Goal: Information Seeking & Learning: Learn about a topic

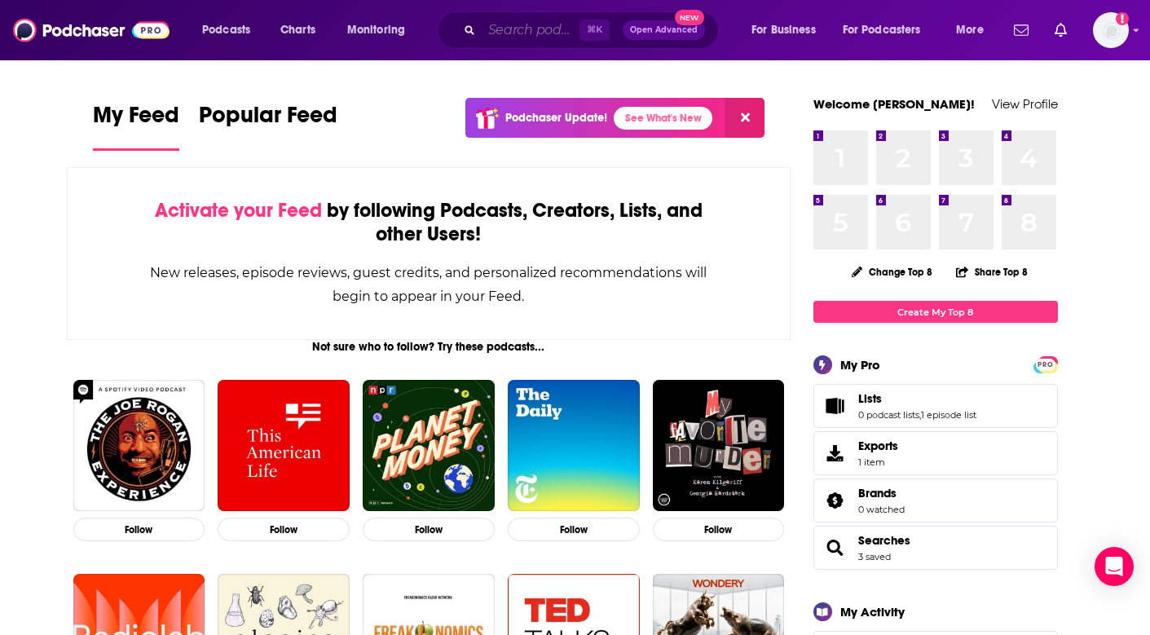
click at [504, 23] on input "Search podcasts, credits, & more..." at bounding box center [531, 30] width 98 height 26
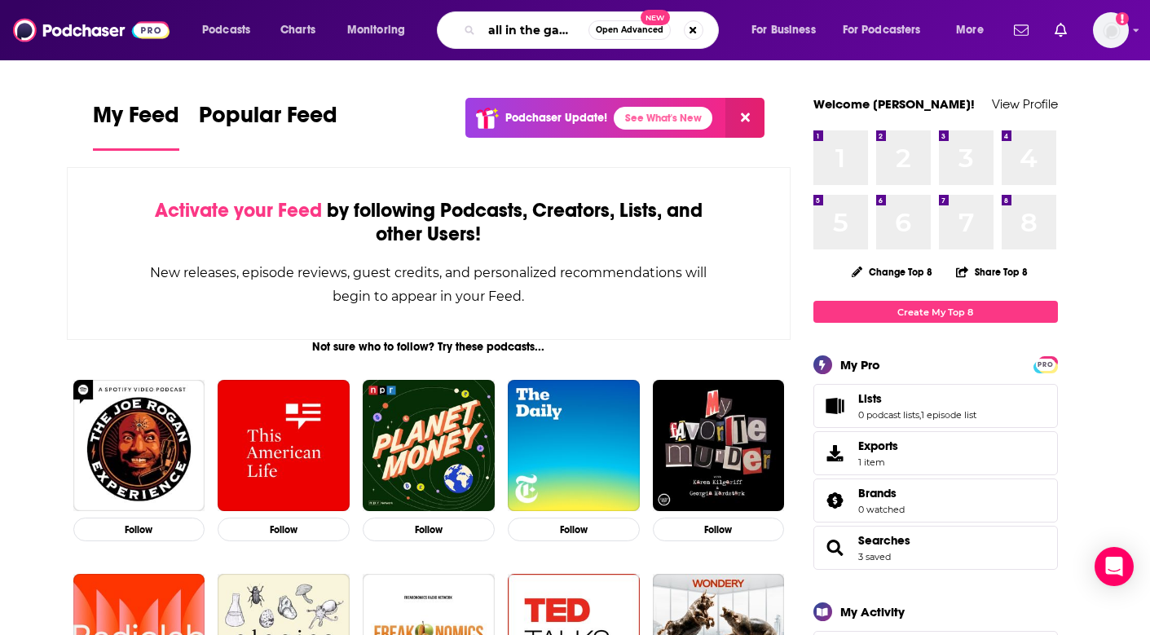
type input "all in the gambler's"
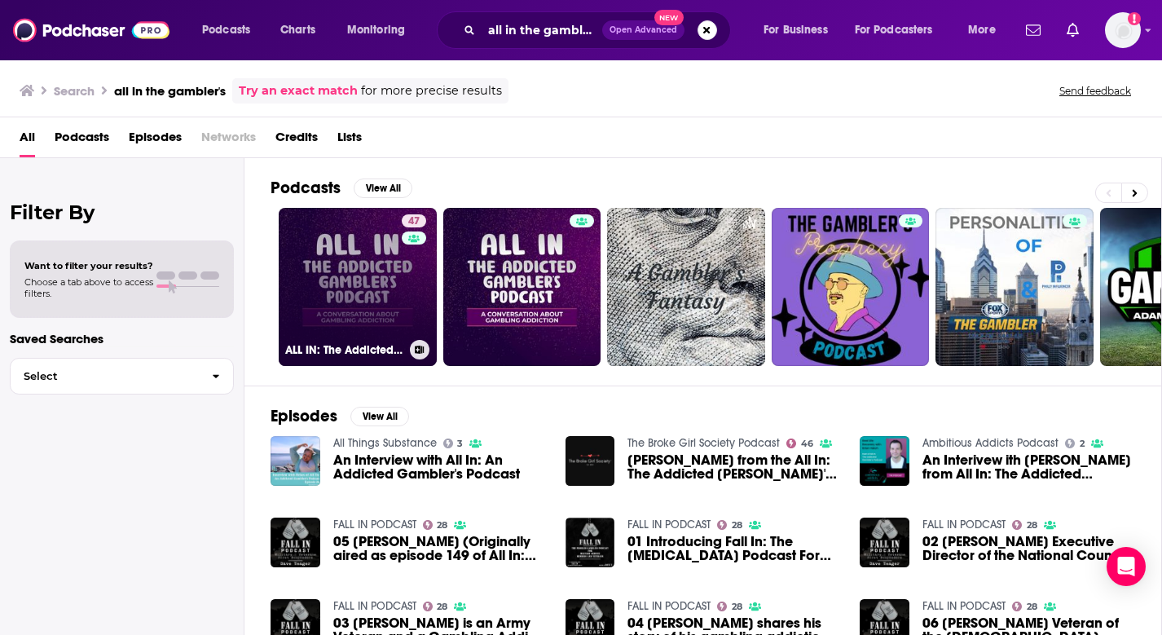
click at [343, 273] on link "47 ALL IN: The Addicted Gambler's Podcast" at bounding box center [358, 287] width 158 height 158
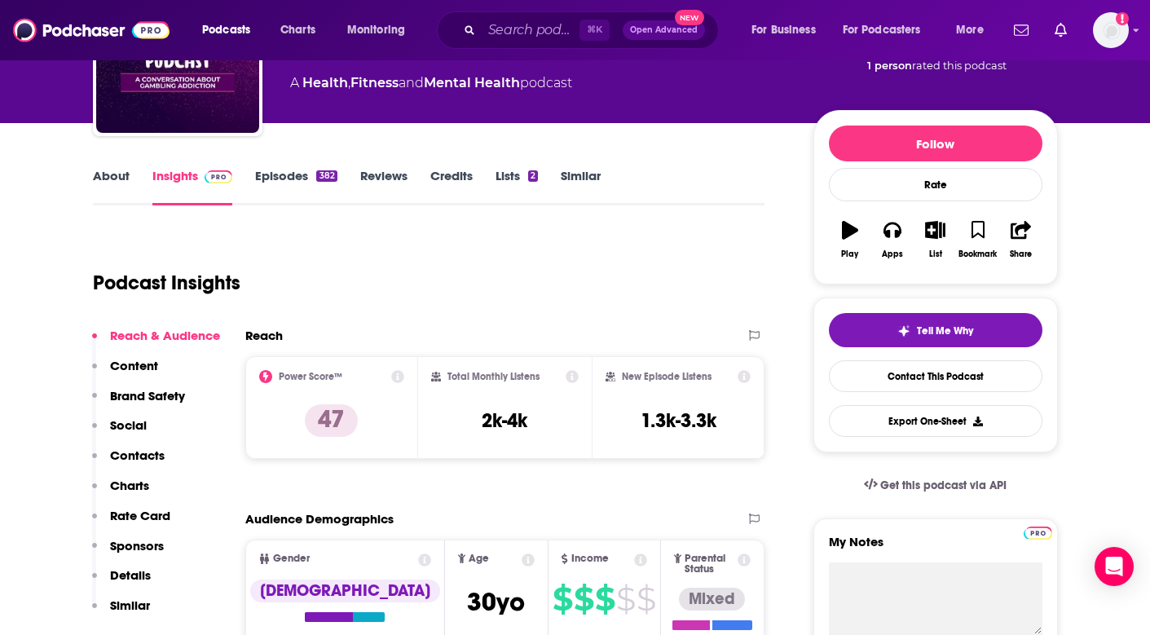
scroll to position [153, 0]
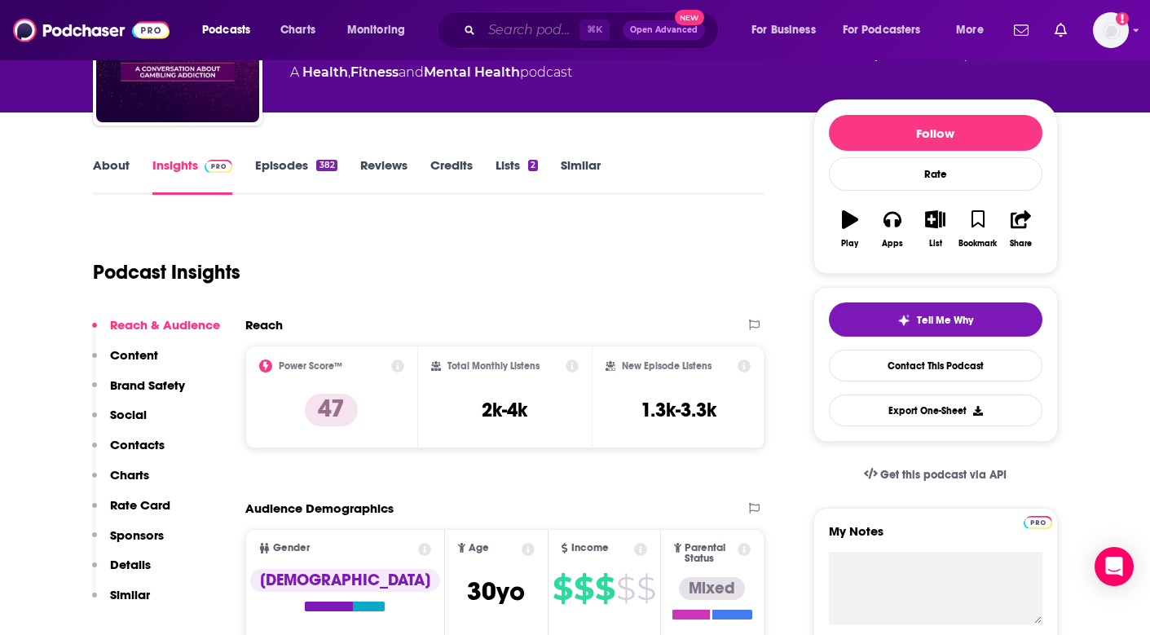
click at [504, 30] on input "Search podcasts, credits, & more..." at bounding box center [531, 30] width 98 height 26
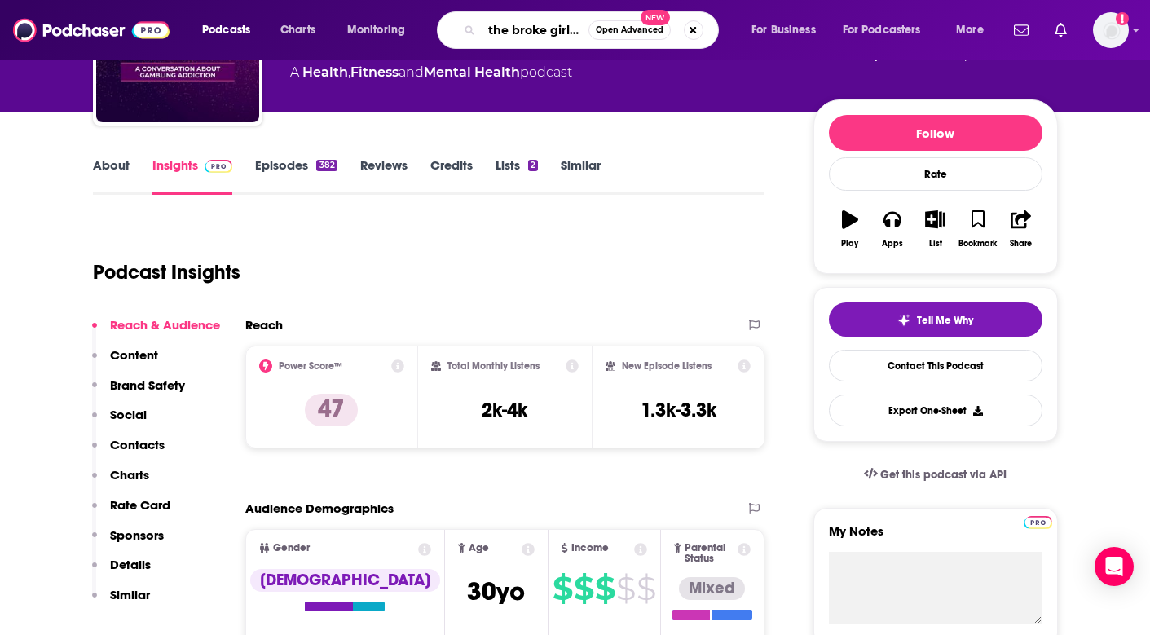
type input "the broke girl society"
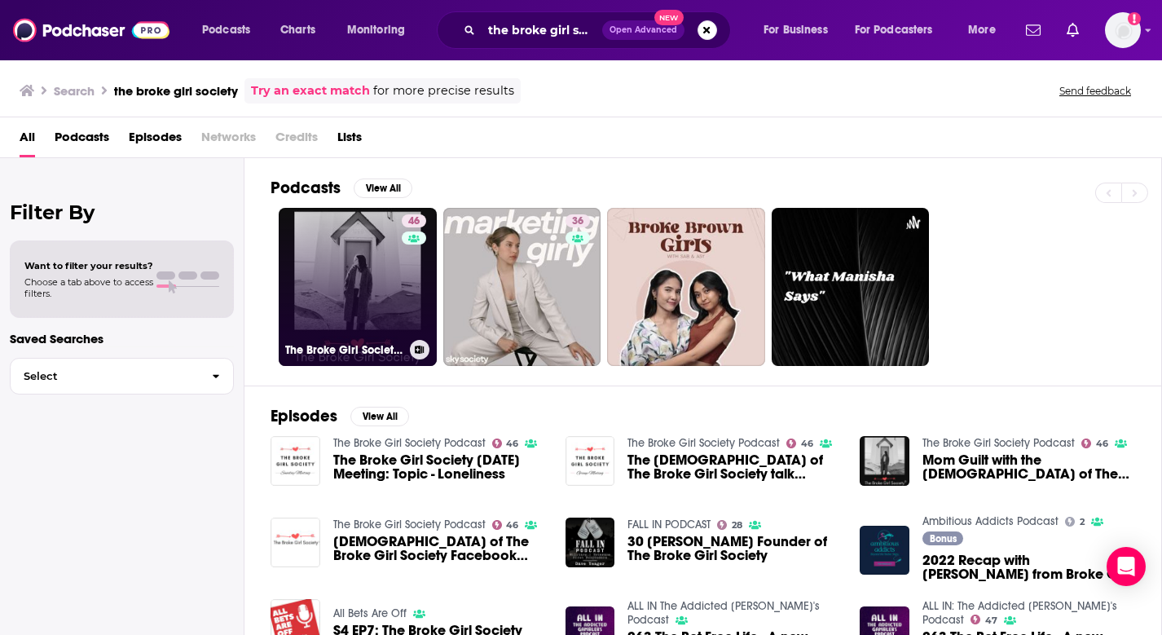
click at [344, 270] on link "46 The Broke Girl Society Podcast" at bounding box center [358, 287] width 158 height 158
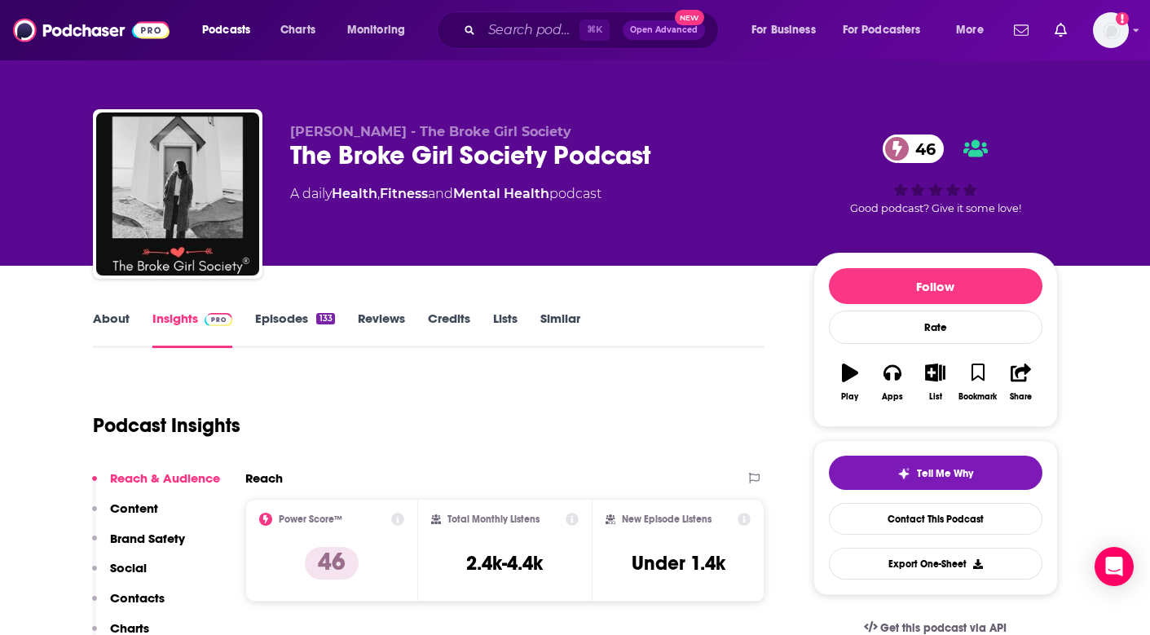
scroll to position [35, 0]
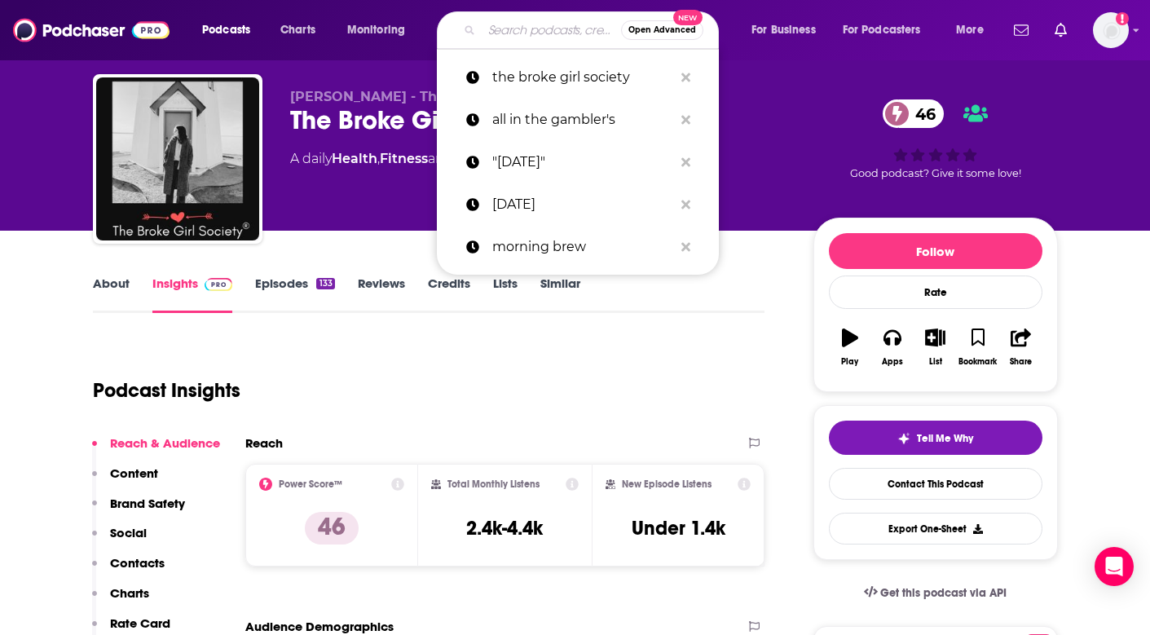
click at [515, 35] on input "Search podcasts, credits, & more..." at bounding box center [551, 30] width 139 height 26
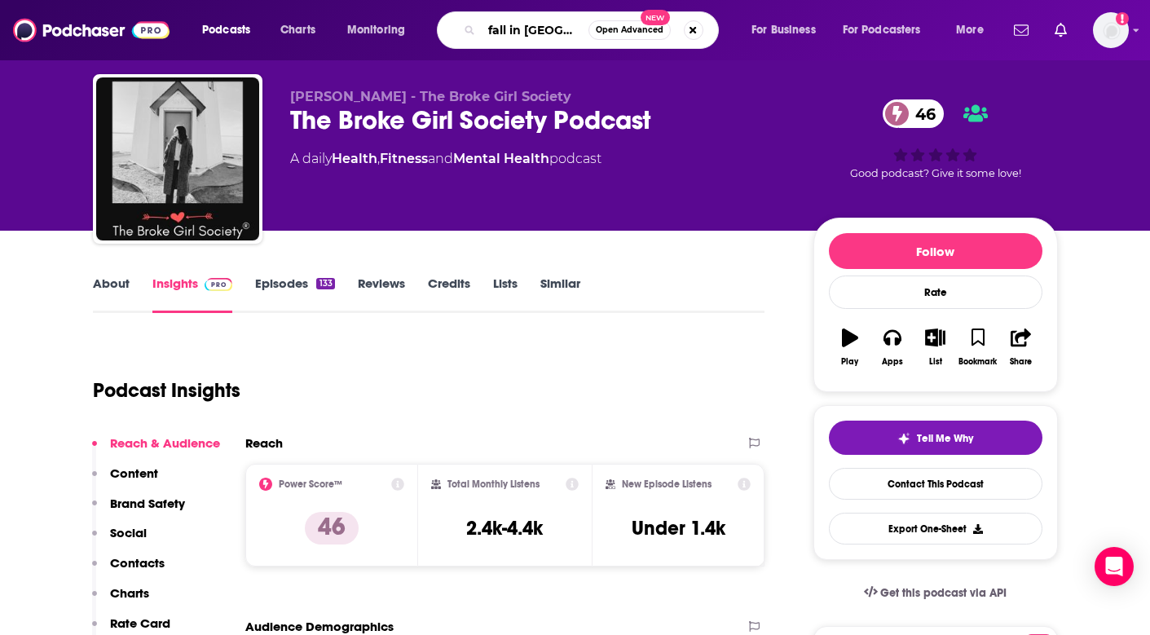
type input "fall in podcast"
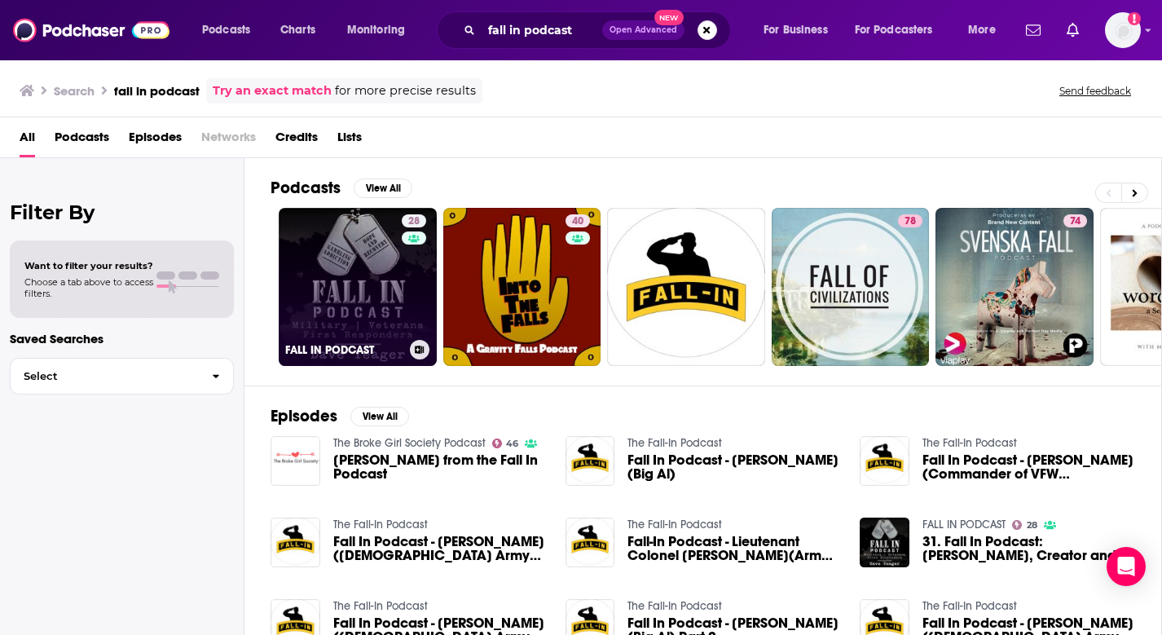
click at [347, 279] on link "28 FALL IN PODCAST" at bounding box center [358, 287] width 158 height 158
